Goal: Transaction & Acquisition: Purchase product/service

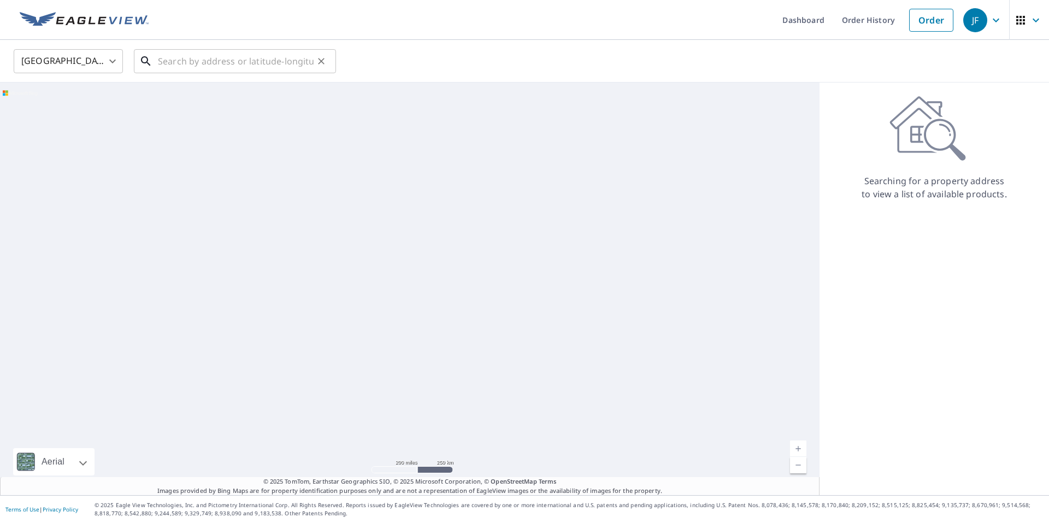
click at [196, 70] on input "text" at bounding box center [236, 61] width 156 height 31
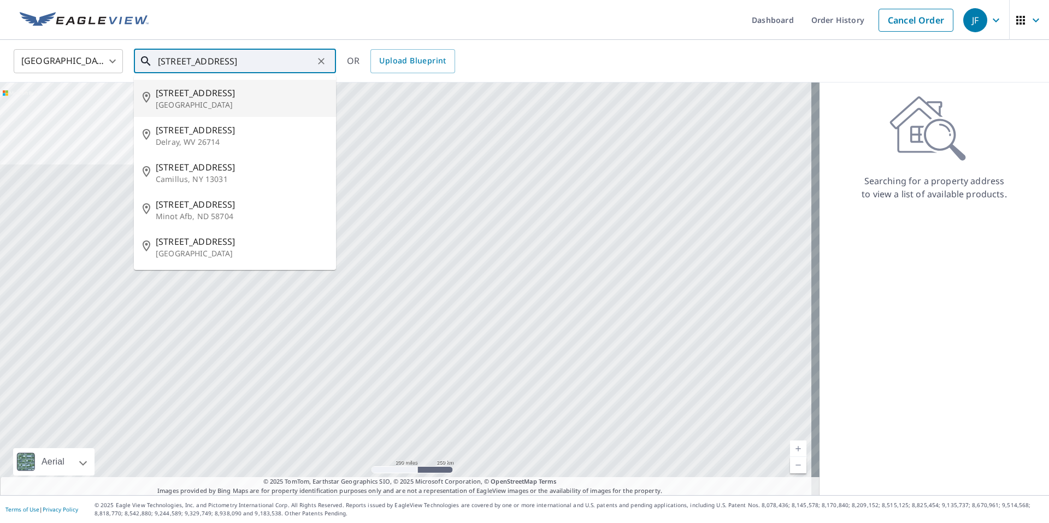
click at [190, 93] on span "[STREET_ADDRESS]" at bounding box center [242, 92] width 172 height 13
type input "[STREET_ADDRESS]"
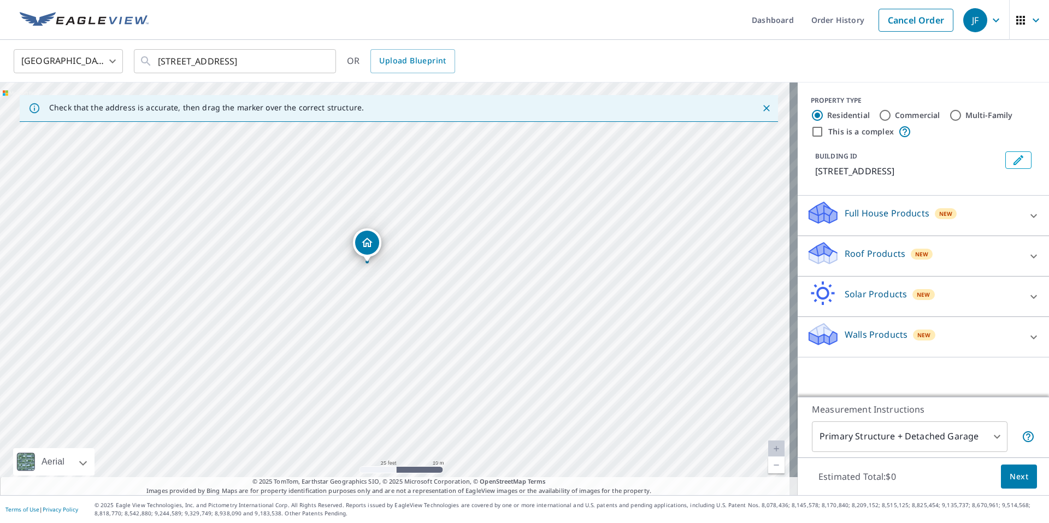
drag, startPoint x: 423, startPoint y: 221, endPoint x: 421, endPoint y: 433, distance: 212.6
click at [421, 433] on div "[STREET_ADDRESS]" at bounding box center [399, 289] width 798 height 413
drag, startPoint x: 384, startPoint y: 306, endPoint x: 386, endPoint y: 409, distance: 103.9
click at [386, 409] on div "[STREET_ADDRESS]" at bounding box center [399, 289] width 798 height 413
click at [887, 249] on p "Roof Products" at bounding box center [875, 253] width 61 height 13
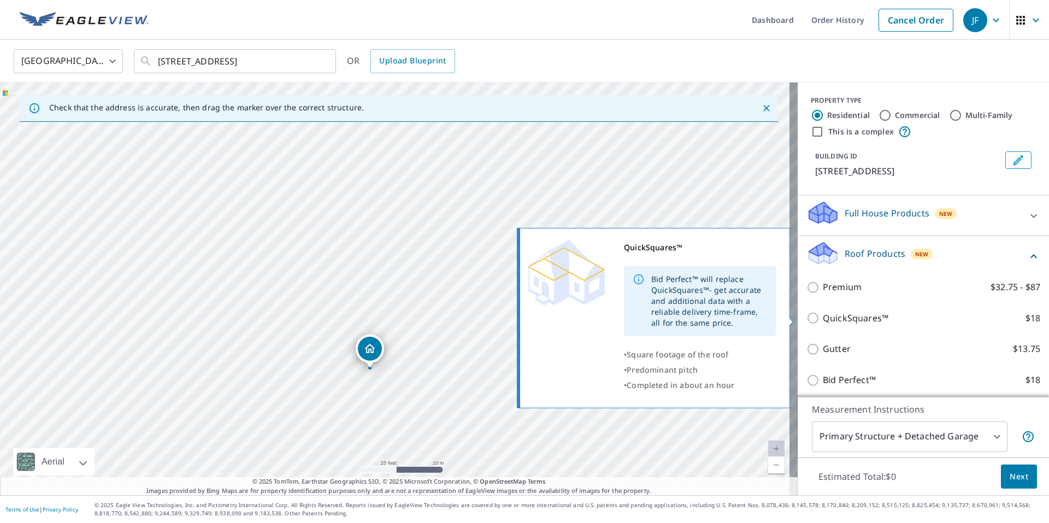
click at [867, 320] on p "QuickSquares™" at bounding box center [856, 319] width 66 height 14
click at [823, 320] on input "QuickSquares™ $18" at bounding box center [815, 318] width 16 height 13
checkbox input "true"
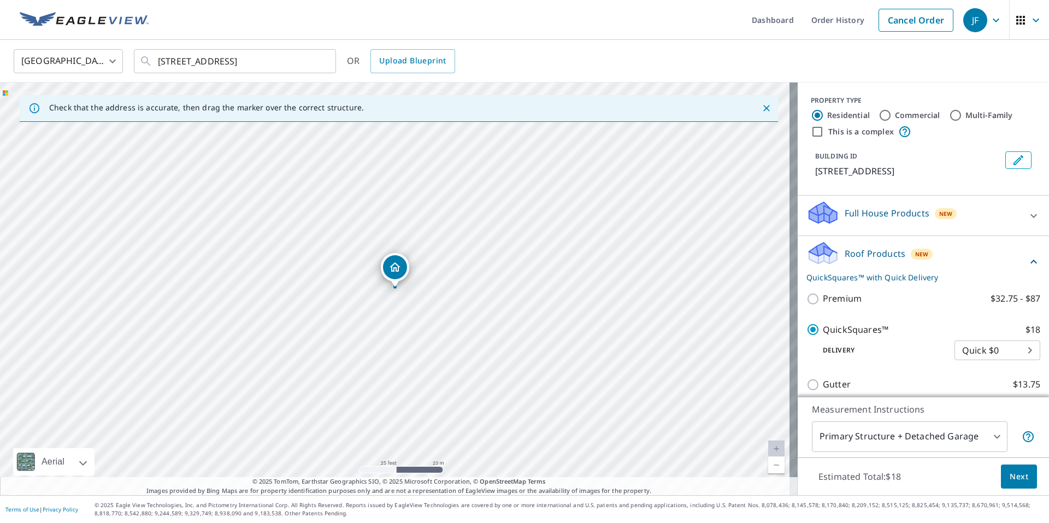
click at [1018, 475] on span "Next" at bounding box center [1019, 477] width 19 height 14
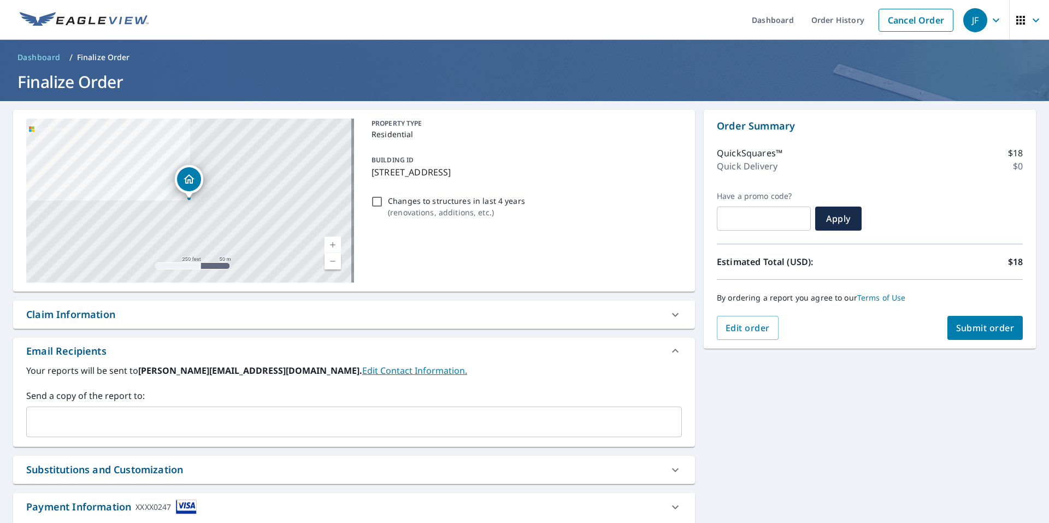
click at [977, 331] on span "Submit order" at bounding box center [986, 328] width 58 height 12
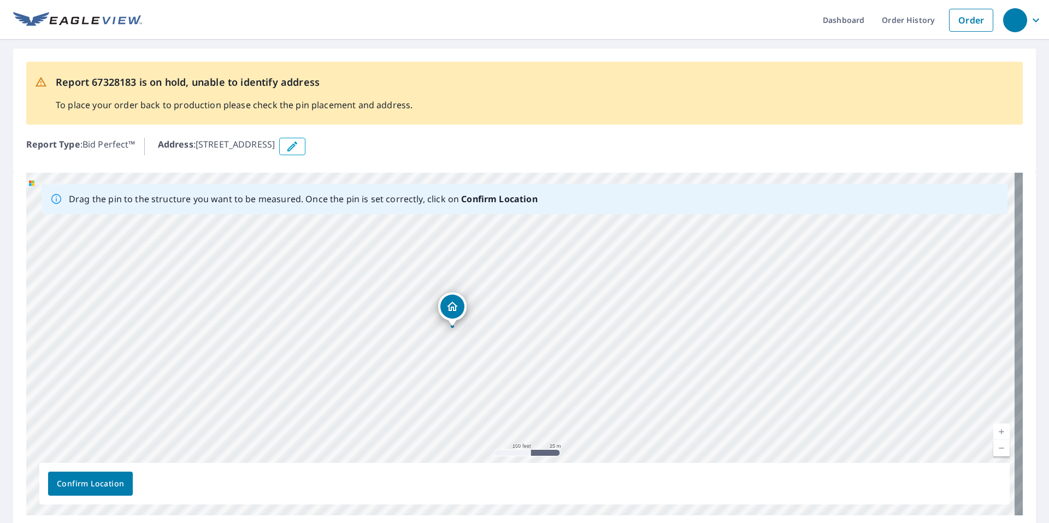
drag, startPoint x: 508, startPoint y: 301, endPoint x: 434, endPoint y: 366, distance: 98.0
click at [434, 366] on div "140-184 Winding Way Napa, CA 94559" at bounding box center [524, 344] width 997 height 343
drag, startPoint x: 426, startPoint y: 372, endPoint x: 406, endPoint y: 397, distance: 32.6
click at [406, 397] on div "140-184 Winding Way Napa, CA 94559" at bounding box center [524, 344] width 997 height 343
click at [299, 146] on icon "button" at bounding box center [292, 146] width 13 height 13
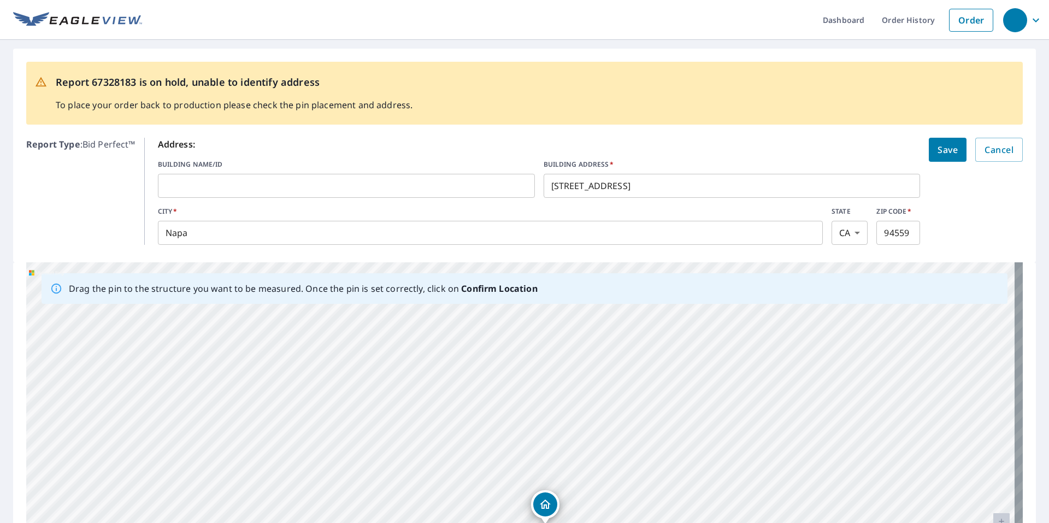
click at [351, 326] on div "140-184 Winding Way Napa, CA 94559" at bounding box center [524, 433] width 997 height 343
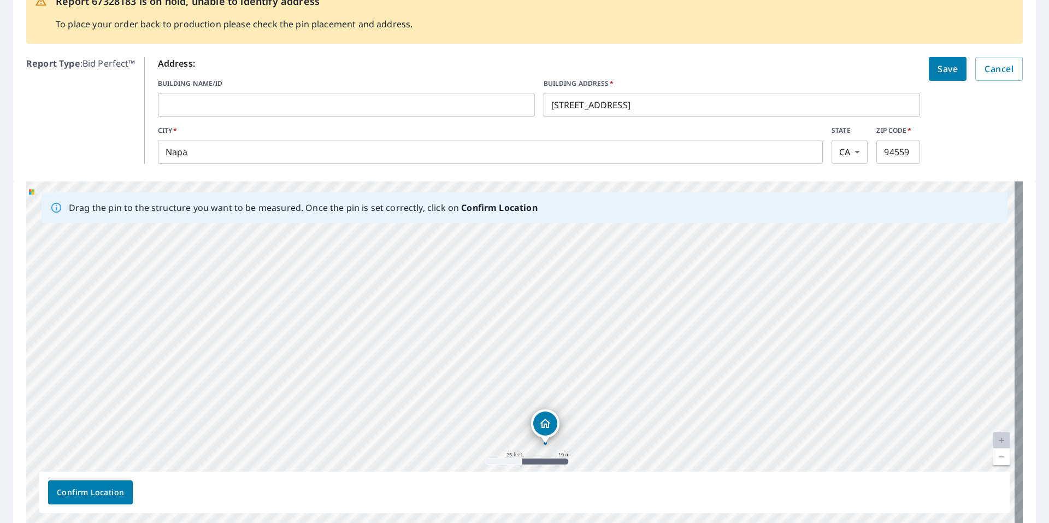
scroll to position [132, 0]
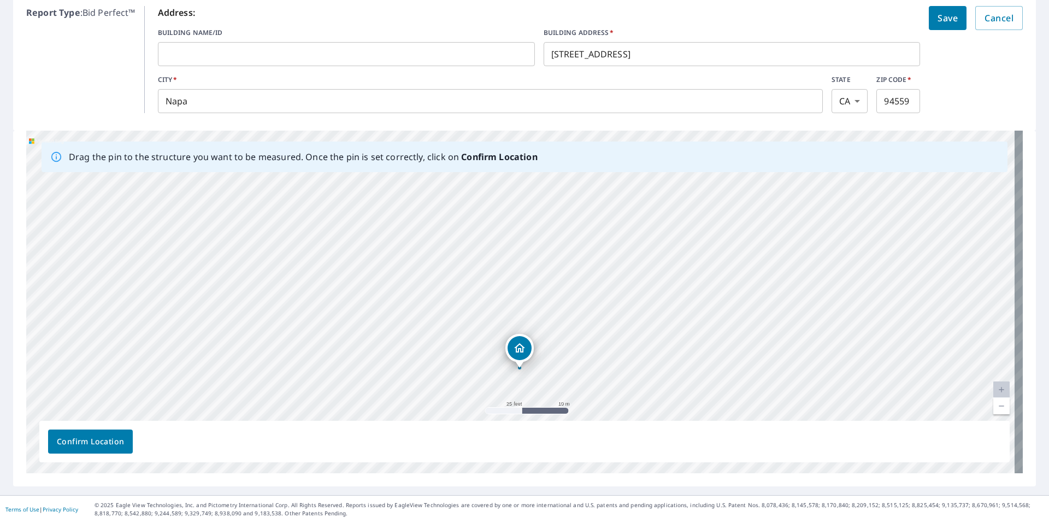
drag, startPoint x: 73, startPoint y: 299, endPoint x: 576, endPoint y: 331, distance: 503.3
click at [576, 331] on div "140-184 Winding Way Napa, CA 94559" at bounding box center [524, 302] width 997 height 343
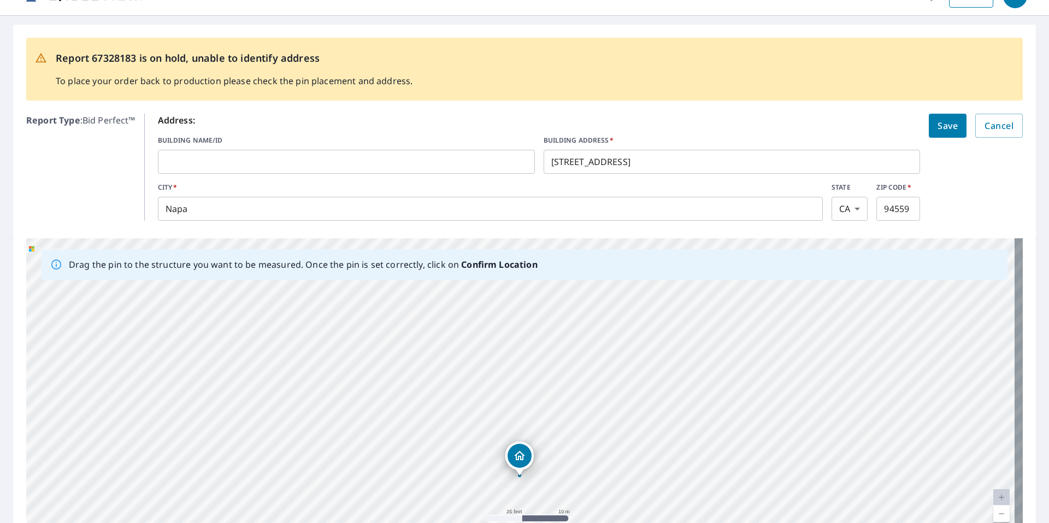
scroll to position [0, 0]
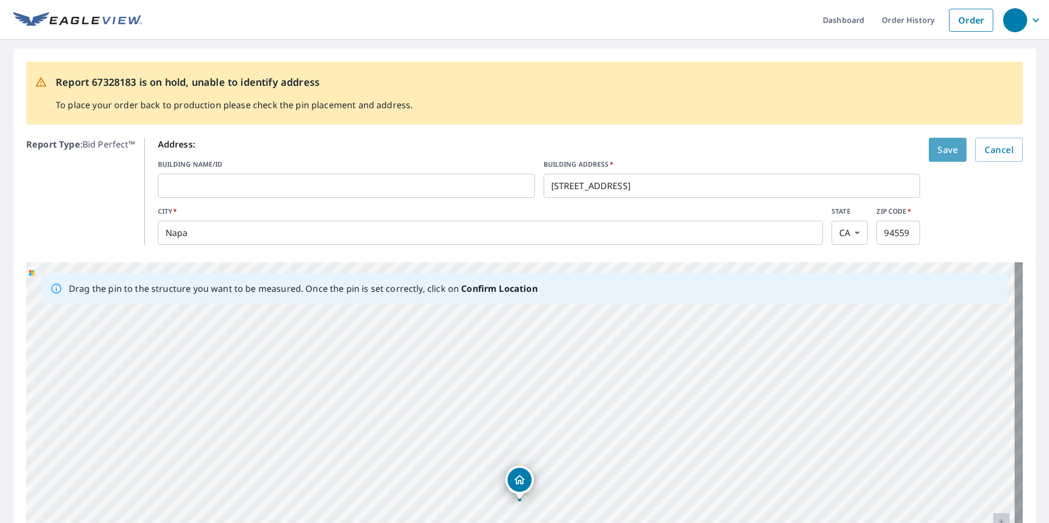
click at [938, 148] on span "Save" at bounding box center [948, 149] width 20 height 15
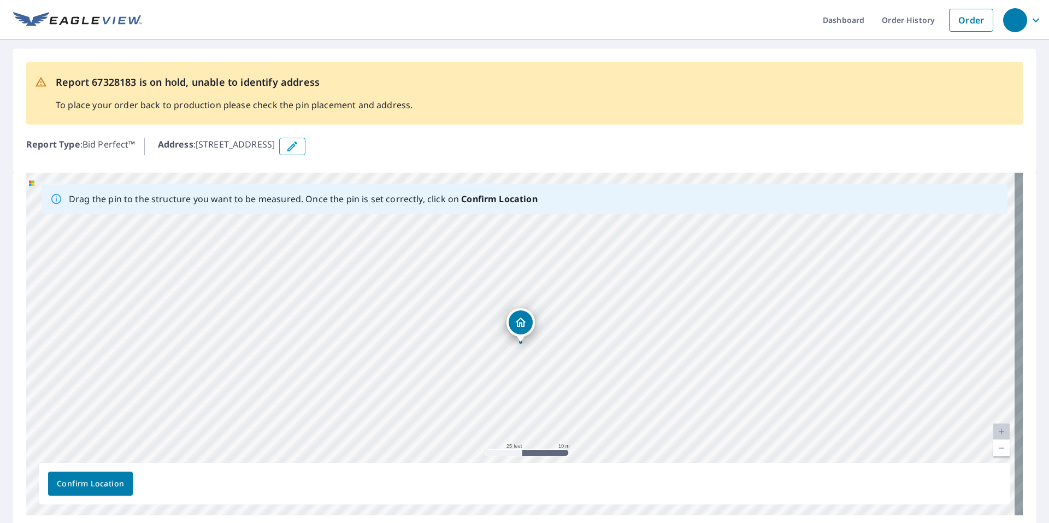
drag, startPoint x: 374, startPoint y: 145, endPoint x: 522, endPoint y: 354, distance: 256.1
click at [522, 354] on div "Report 67328183 is on hold, unable to identify address To place your order back…" at bounding box center [524, 288] width 1049 height 497
drag, startPoint x: 378, startPoint y: 144, endPoint x: 353, endPoint y: 247, distance: 105.3
click at [346, 211] on div "Report 67328183 is on hold, unable to identify address To place your order back…" at bounding box center [524, 288] width 1049 height 497
click at [353, 247] on div "140-184 Winding Way Napa, CA 94559" at bounding box center [524, 344] width 997 height 343
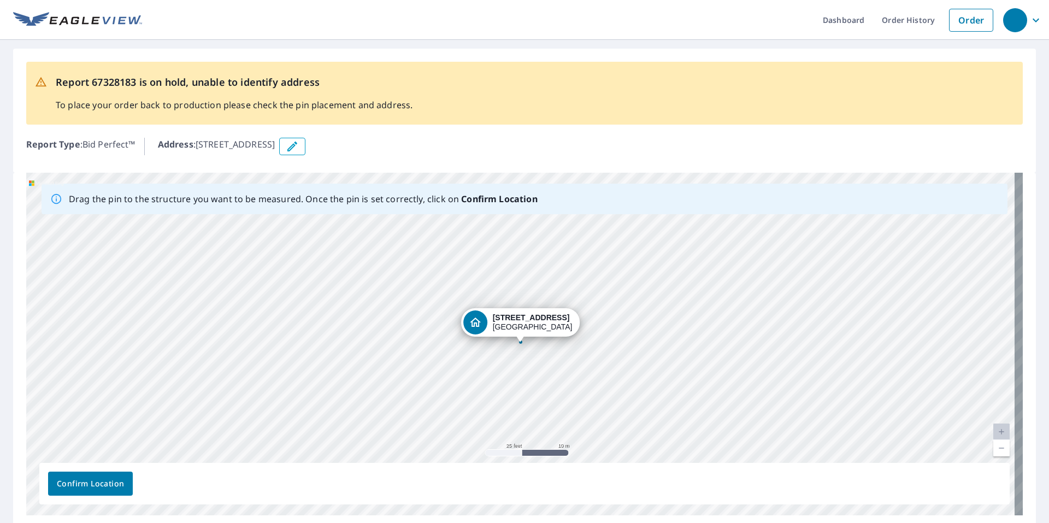
click at [353, 247] on div "140-184 Winding Way Napa, CA 94559" at bounding box center [524, 344] width 997 height 343
drag, startPoint x: 378, startPoint y: 152, endPoint x: 474, endPoint y: 321, distance: 194.8
click at [474, 321] on div "Report 67328183 is on hold, unable to identify address To place your order back…" at bounding box center [524, 288] width 1049 height 497
click at [297, 146] on icon "button" at bounding box center [292, 147] width 10 height 10
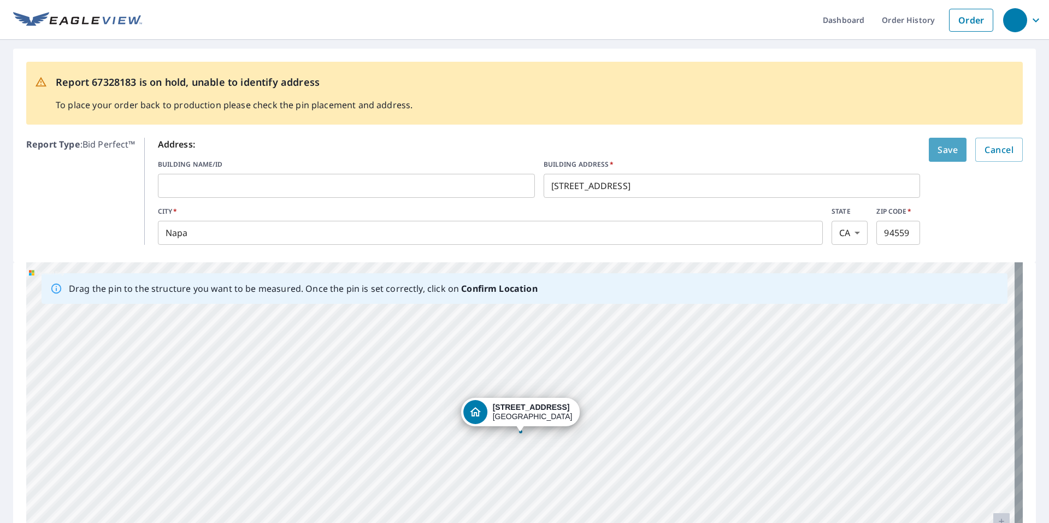
click at [950, 145] on button "Save" at bounding box center [948, 150] width 38 height 24
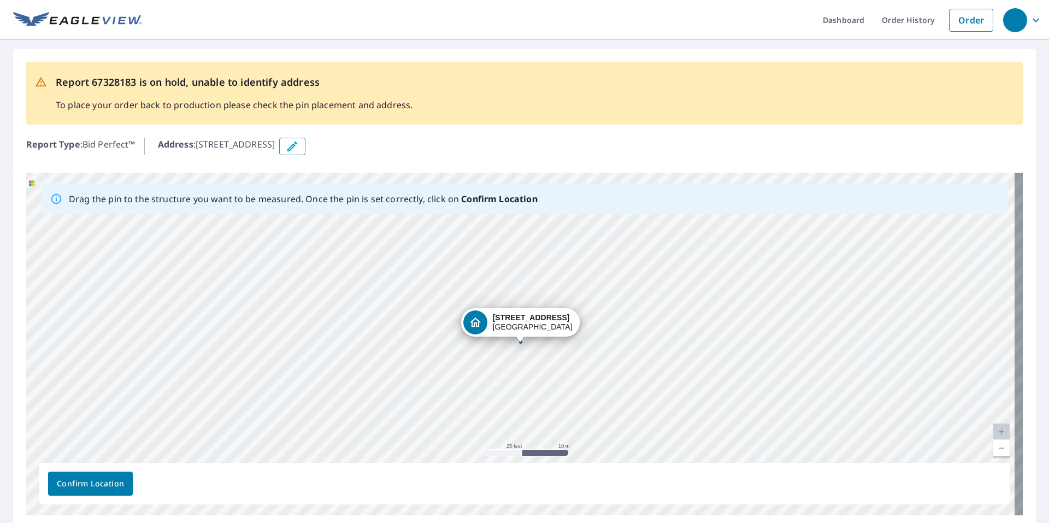
click at [485, 323] on div "Dropped pin, building 1, Residential property, 140-184 Winding Way Napa, CA 945…" at bounding box center [475, 322] width 24 height 24
click at [76, 490] on span "Confirm Location" at bounding box center [90, 484] width 67 height 14
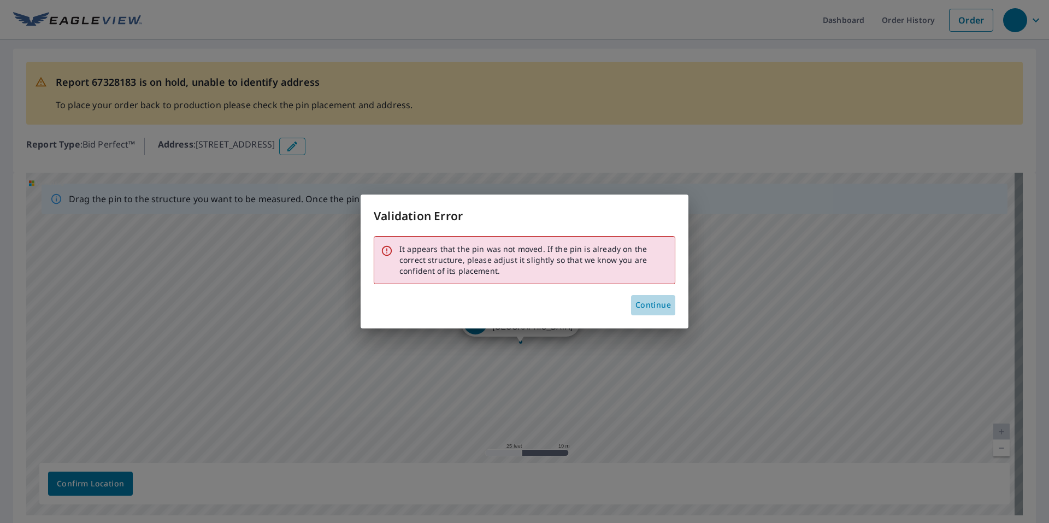
click at [655, 303] on span "Continue" at bounding box center [654, 305] width 36 height 14
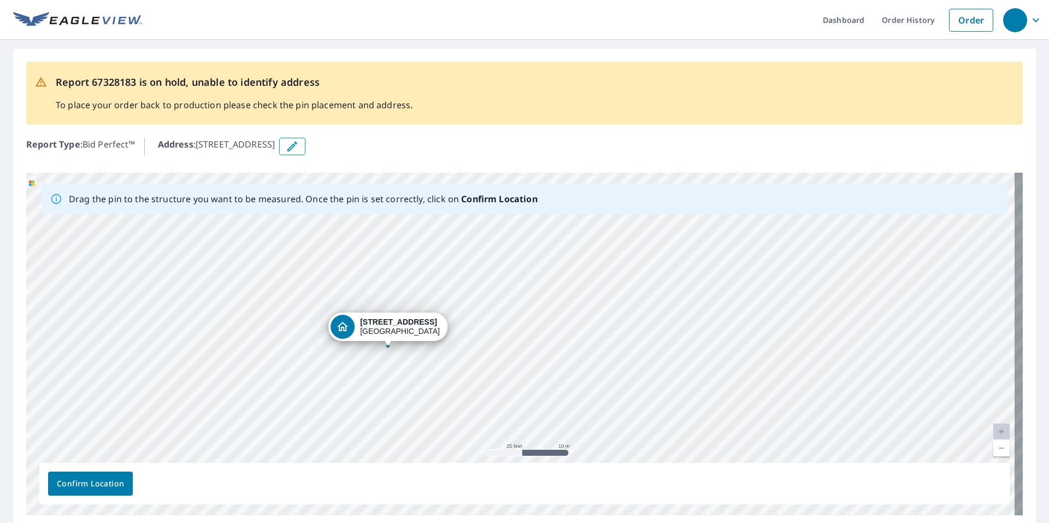
drag, startPoint x: 508, startPoint y: 332, endPoint x: 375, endPoint y: 336, distance: 132.9
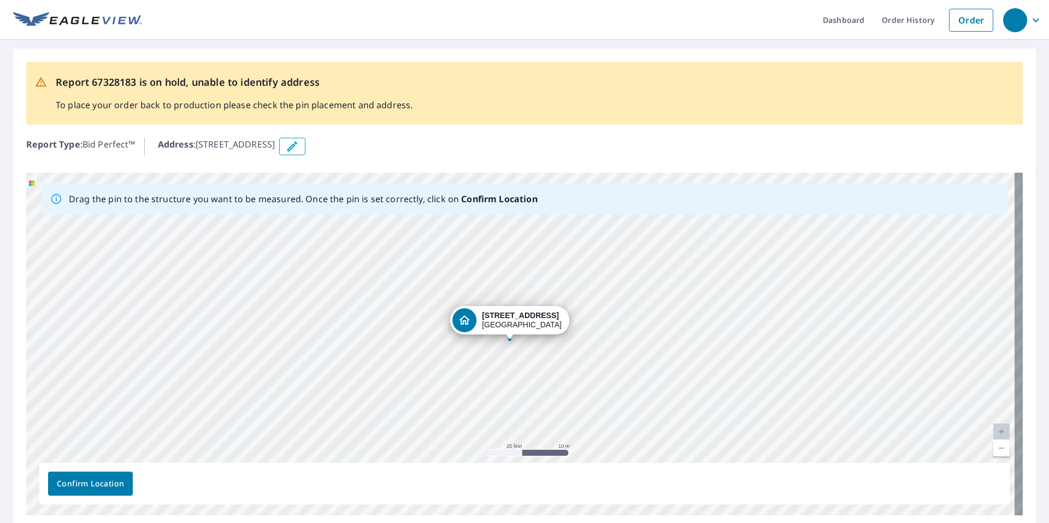
drag, startPoint x: 504, startPoint y: 326, endPoint x: 493, endPoint y: 324, distance: 11.3
click at [493, 324] on div "140-184 Winding Way Napa, CA 94559" at bounding box center [524, 344] width 997 height 343
click at [112, 478] on span "Confirm Location" at bounding box center [90, 484] width 67 height 14
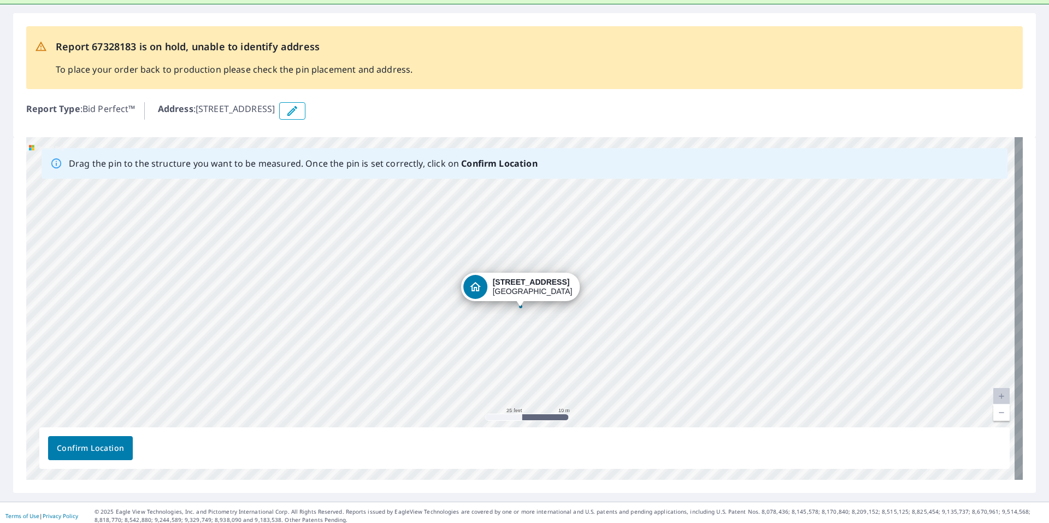
scroll to position [70, 0]
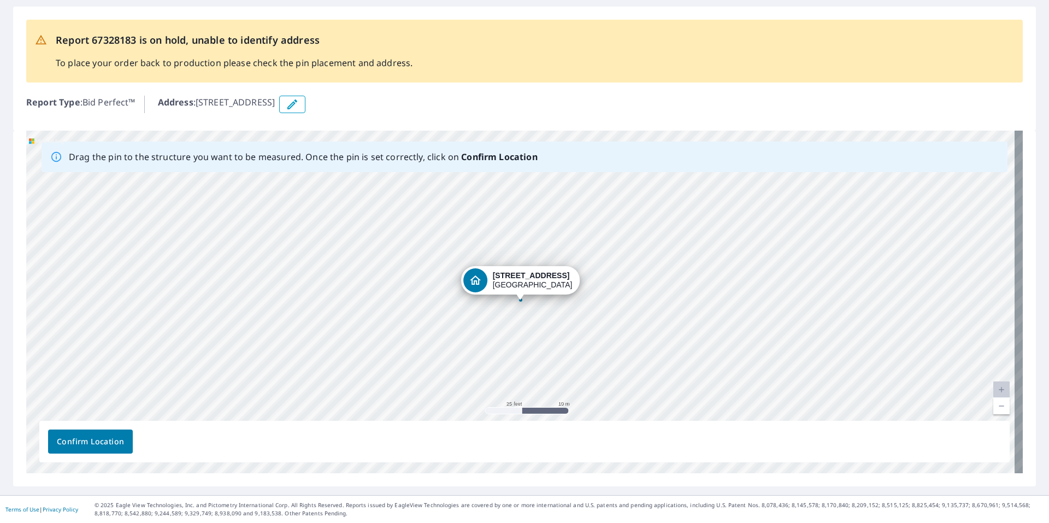
click at [73, 446] on span "Confirm Location" at bounding box center [90, 442] width 67 height 14
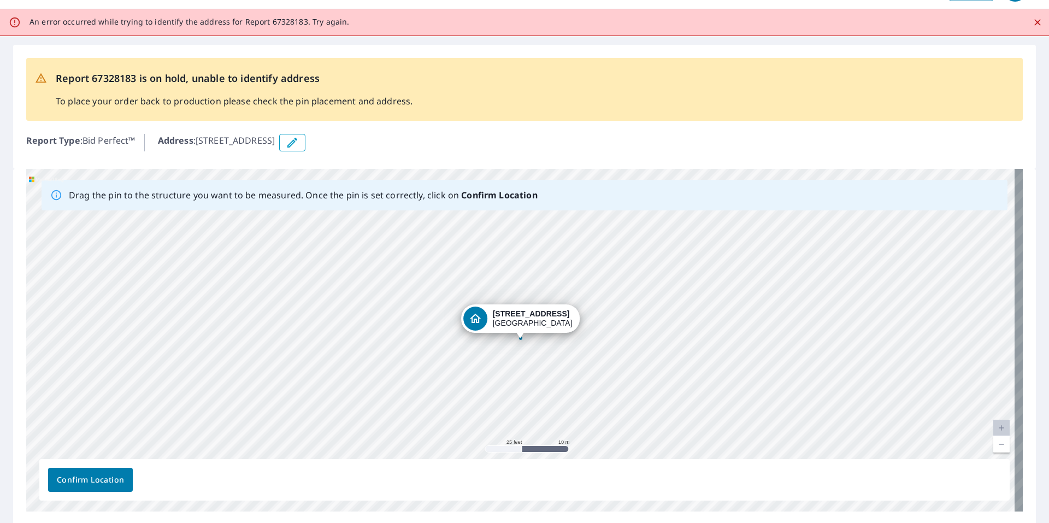
scroll to position [0, 0]
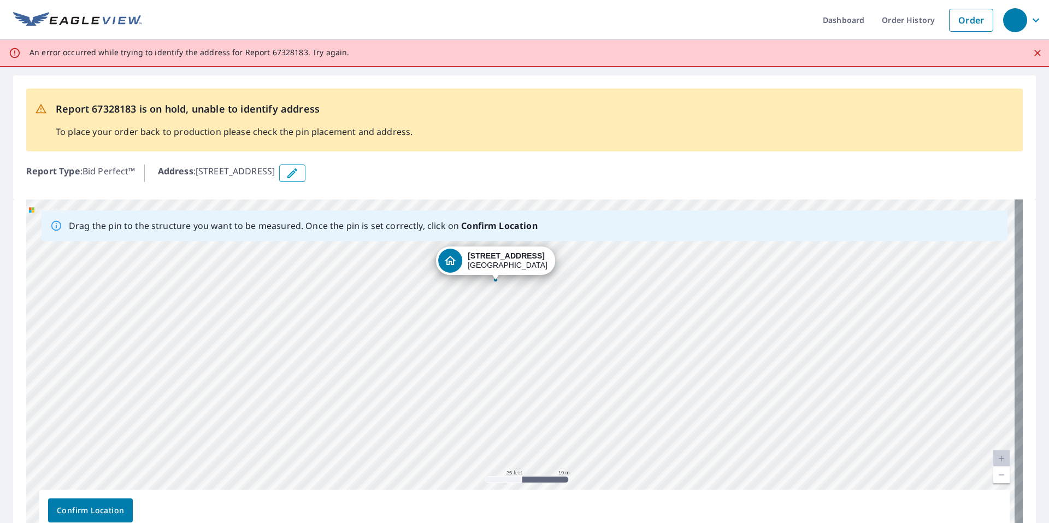
drag, startPoint x: 484, startPoint y: 350, endPoint x: 459, endPoint y: 261, distance: 92.6
click at [459, 261] on div "140-184 Winding Way Napa, CA 94559" at bounding box center [524, 370] width 997 height 343
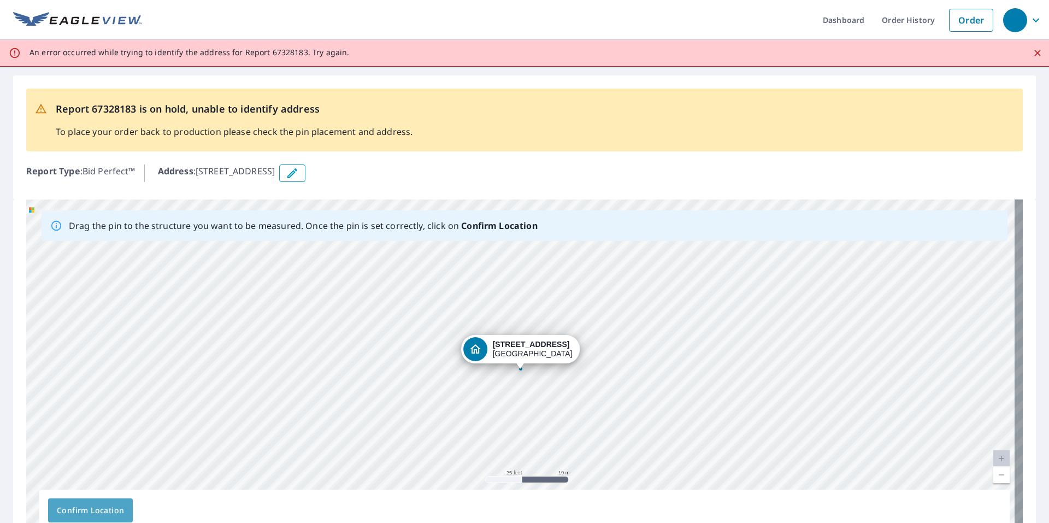
click at [112, 504] on span "Confirm Location" at bounding box center [90, 511] width 67 height 14
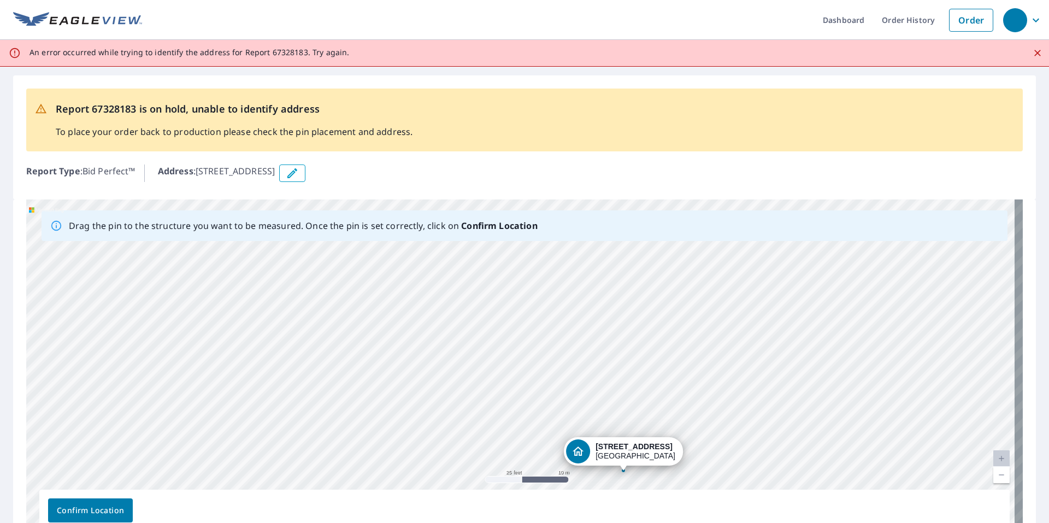
drag, startPoint x: 501, startPoint y: 349, endPoint x: 603, endPoint y: 451, distance: 144.5
click at [603, 451] on div "140-184 Winding Way Napa, CA 94559" at bounding box center [524, 370] width 997 height 343
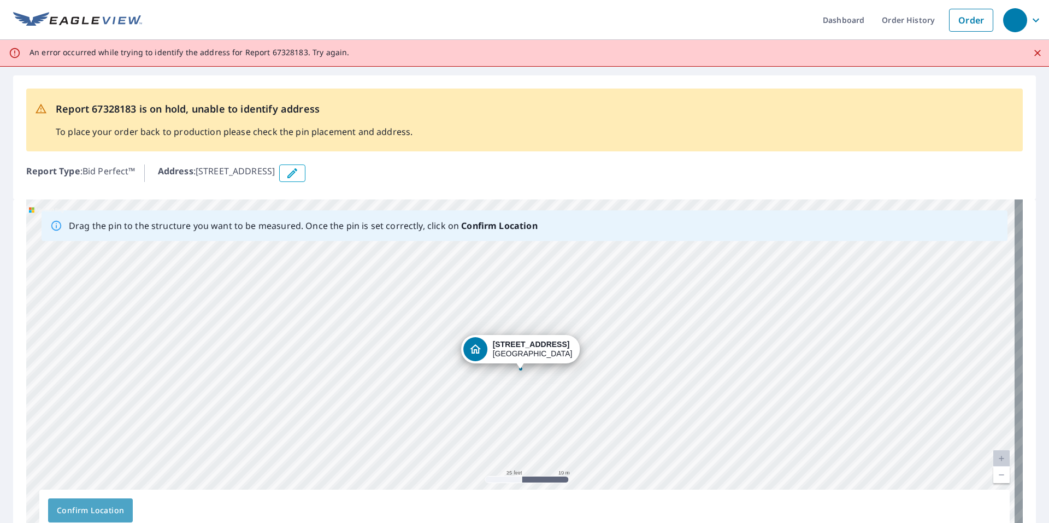
click at [113, 509] on span "Confirm Location" at bounding box center [90, 511] width 67 height 14
click at [306, 175] on button "button" at bounding box center [292, 173] width 26 height 17
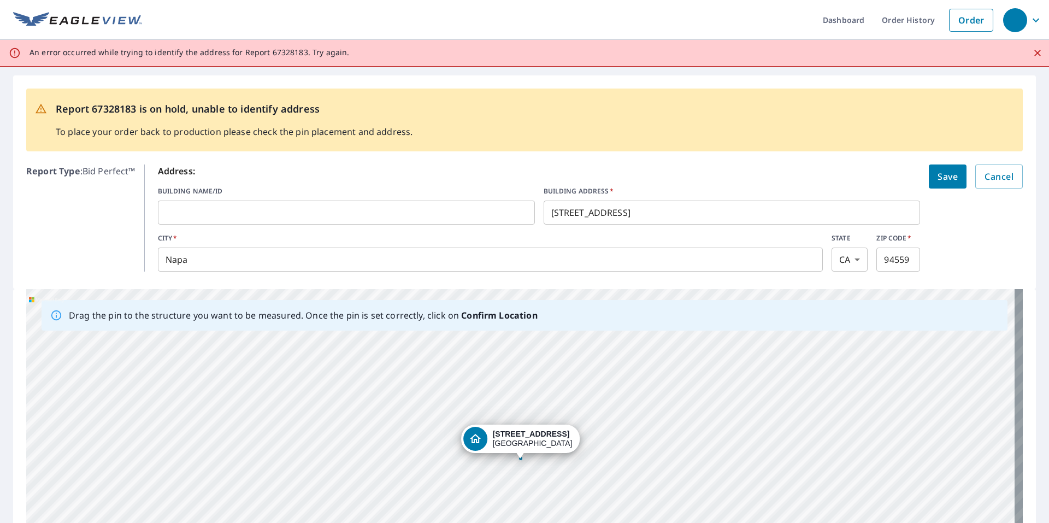
click at [567, 214] on input "140-184 Winding Way" at bounding box center [732, 212] width 377 height 31
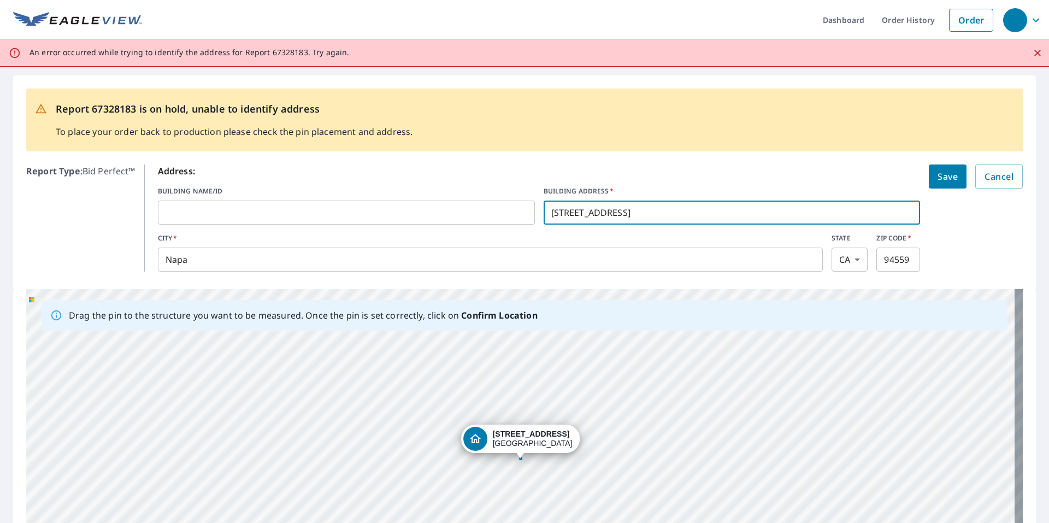
click at [567, 214] on input "140-184 Winding Way" at bounding box center [732, 212] width 377 height 31
type input "140 Winding Way, Napa"
click at [938, 183] on span "Save" at bounding box center [948, 176] width 20 height 15
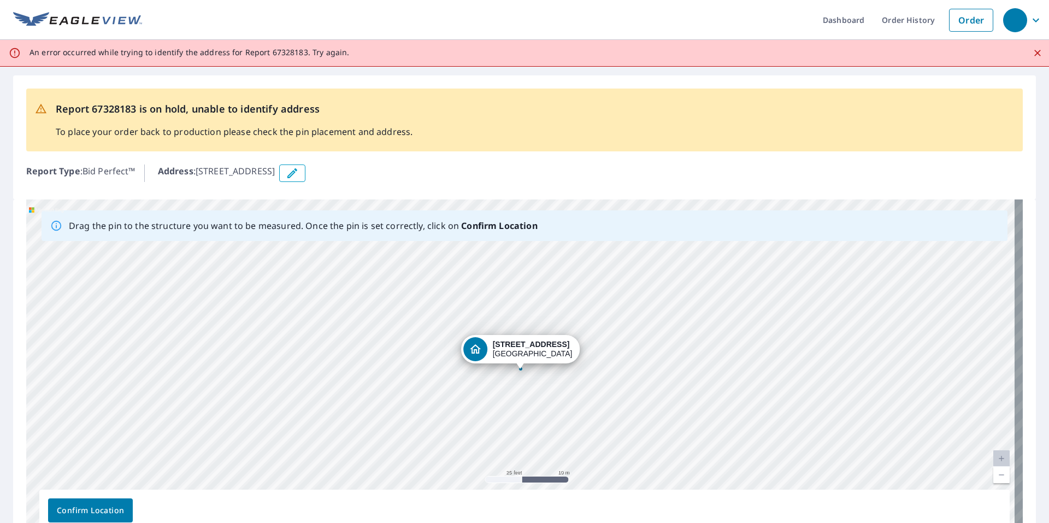
click at [479, 349] on div "Dropped pin, building 1, Residential property, 140 Winding Way, Napa Napa, CA 9…" at bounding box center [475, 349] width 24 height 24
drag, startPoint x: 479, startPoint y: 349, endPoint x: 435, endPoint y: 345, distance: 45.0
click at [435, 345] on div "140 Winding Way, Napa Napa, CA 94559" at bounding box center [524, 370] width 997 height 343
click at [89, 509] on span "Confirm Location" at bounding box center [90, 511] width 67 height 14
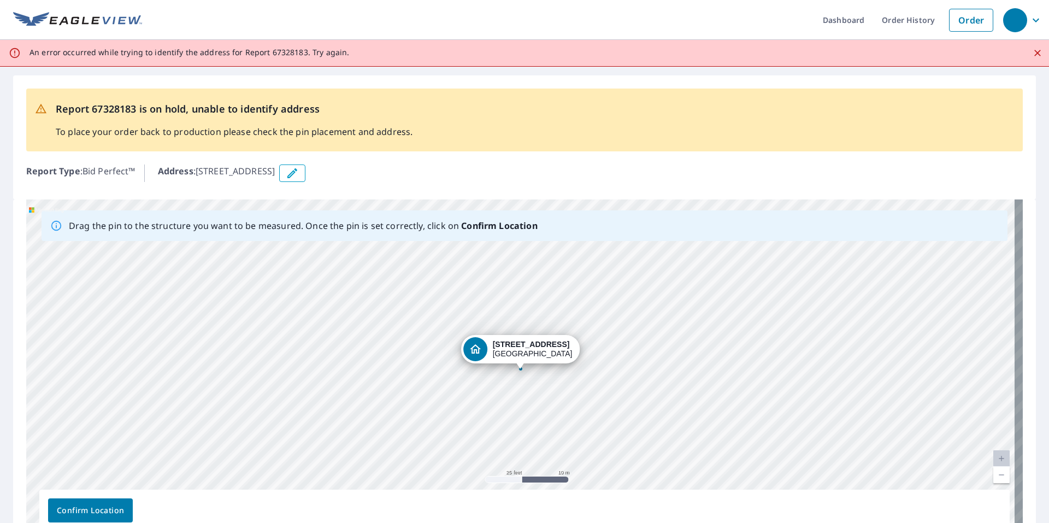
drag, startPoint x: 391, startPoint y: 175, endPoint x: 478, endPoint y: 354, distance: 199.0
click at [478, 354] on div "Report 67328183 is on hold, unable to identify address To place your order back…" at bounding box center [524, 315] width 1049 height 497
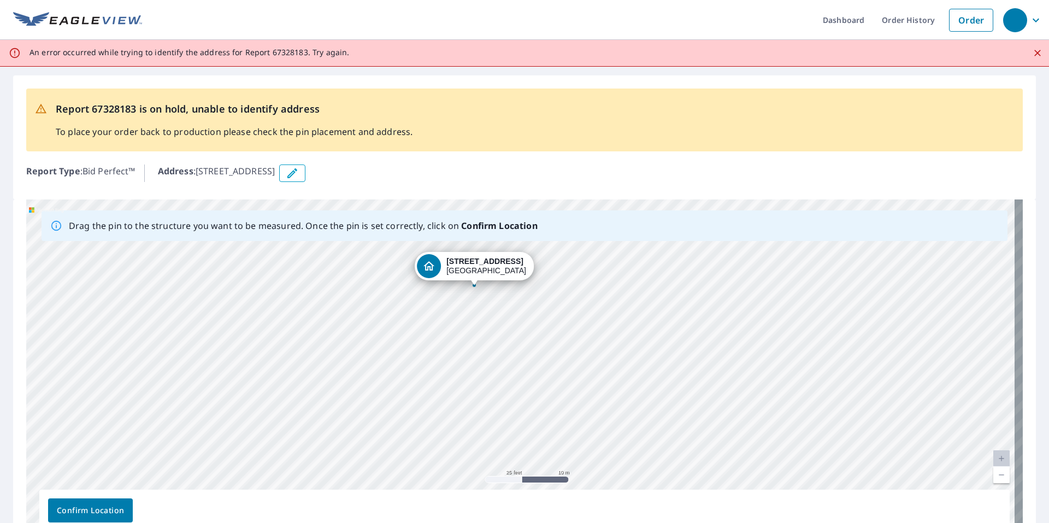
drag, startPoint x: 478, startPoint y: 354, endPoint x: 431, endPoint y: 270, distance: 96.2
click at [431, 270] on div "140 Winding Way, Napa Napa, CA 94559" at bounding box center [524, 370] width 997 height 343
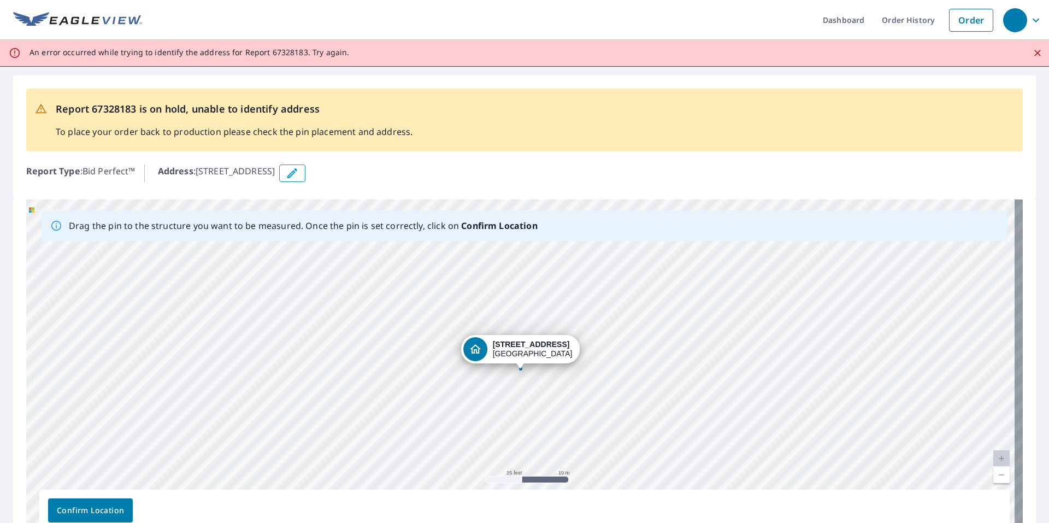
click at [96, 508] on span "Confirm Location" at bounding box center [90, 511] width 67 height 14
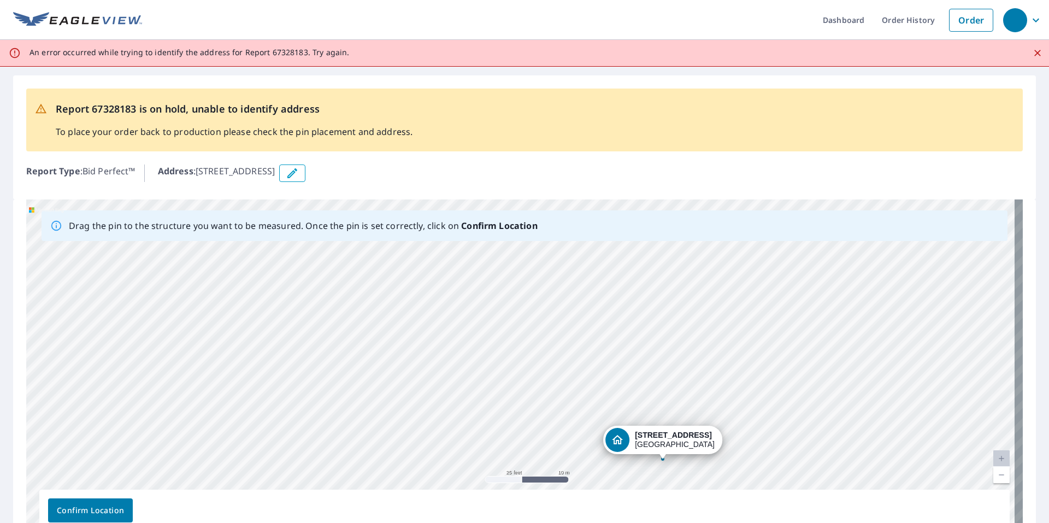
drag, startPoint x: 472, startPoint y: 350, endPoint x: 614, endPoint y: 441, distance: 168.3
click at [614, 441] on div "140 Winding Way, Napa Napa, CA 94559" at bounding box center [524, 370] width 997 height 343
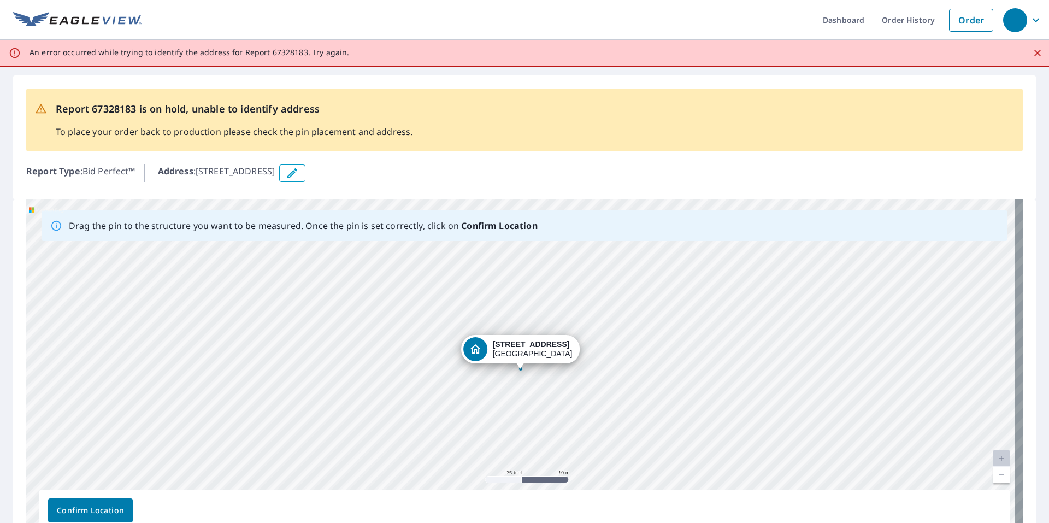
click at [91, 508] on span "Confirm Location" at bounding box center [90, 511] width 67 height 14
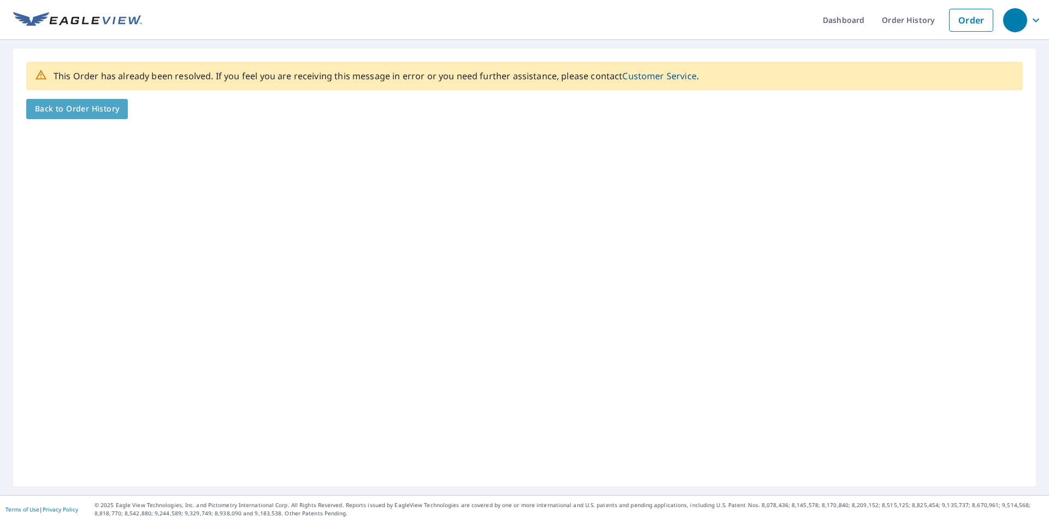
click at [75, 116] on link "Back to Order History" at bounding box center [77, 109] width 102 height 20
